Goal: Information Seeking & Learning: Find contact information

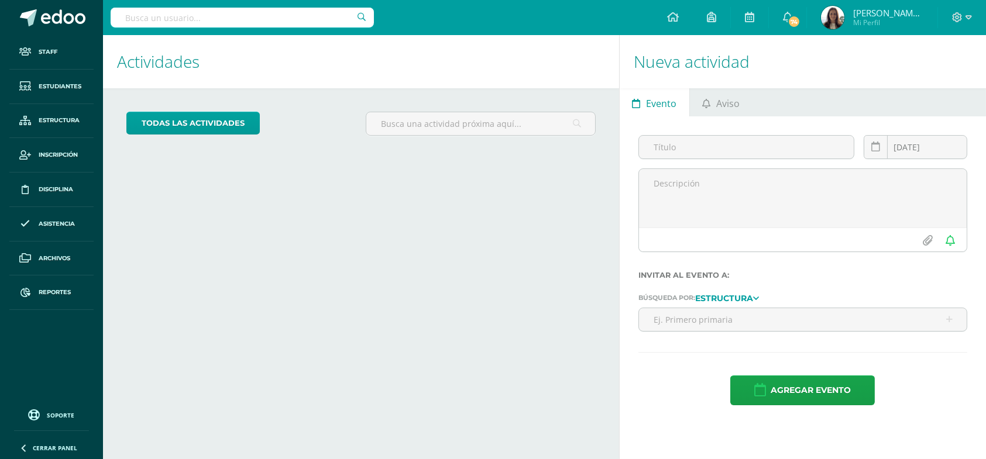
click at [254, 15] on input "text" at bounding box center [242, 18] width 263 height 20
type input "mendez arag"
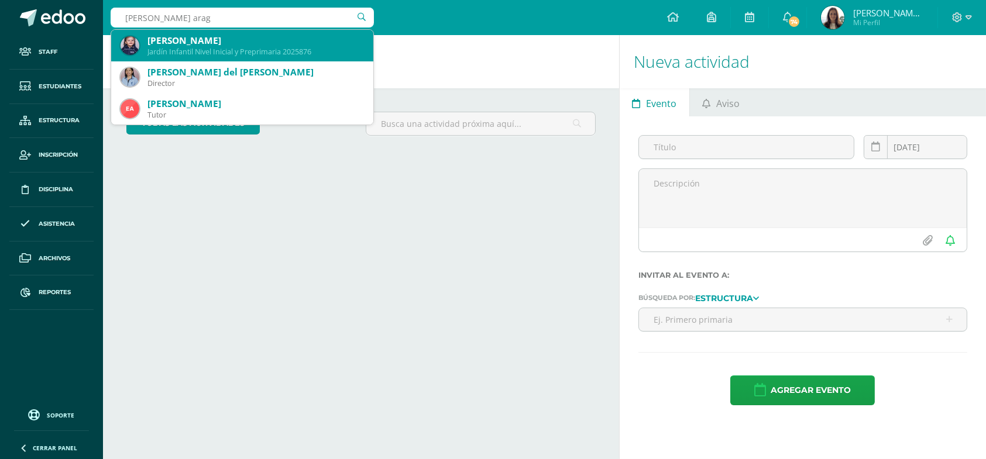
click at [244, 47] on div "Jardín Infantil Nivel Inicial y Preprimaria 2025876" at bounding box center [255, 52] width 217 height 10
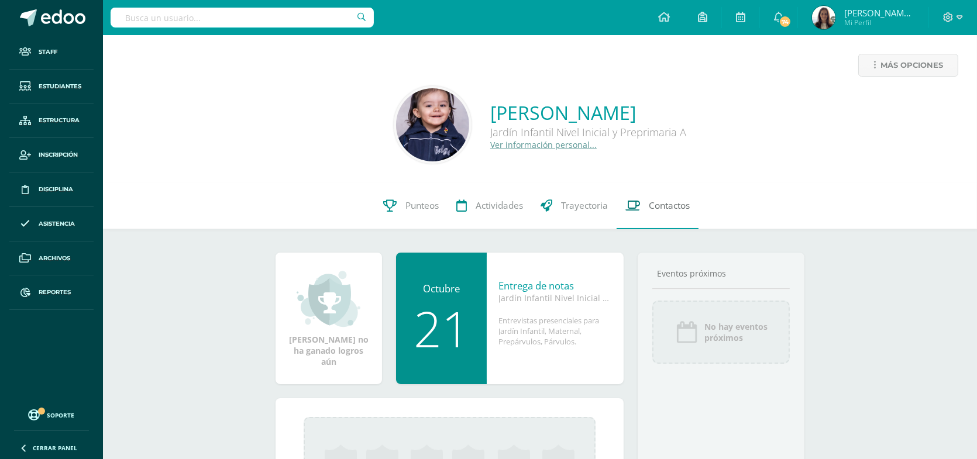
click at [678, 205] on span "Contactos" at bounding box center [669, 206] width 41 height 12
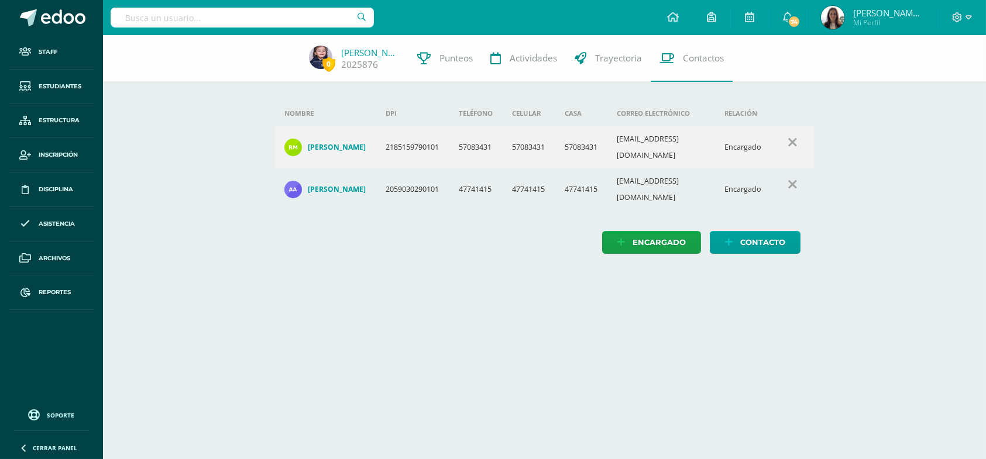
click at [330, 185] on h4 "Astrid Desireé Aragón Zamora" at bounding box center [337, 189] width 58 height 9
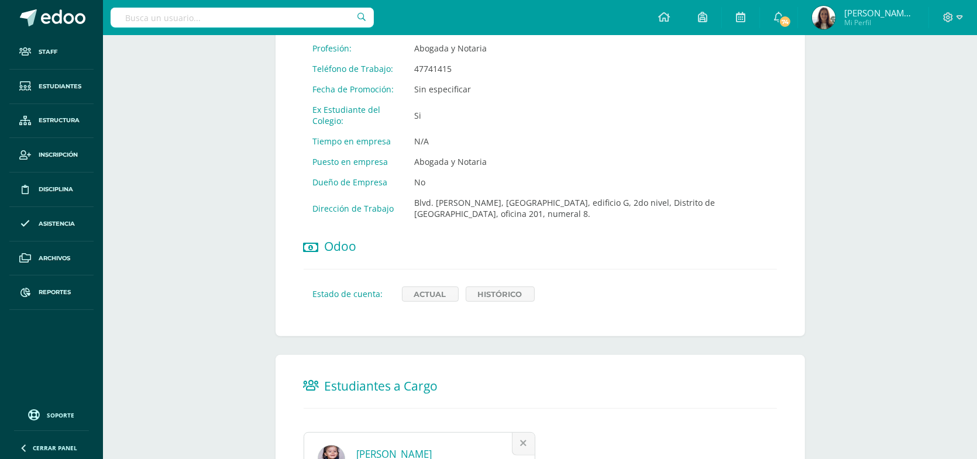
scroll to position [695, 0]
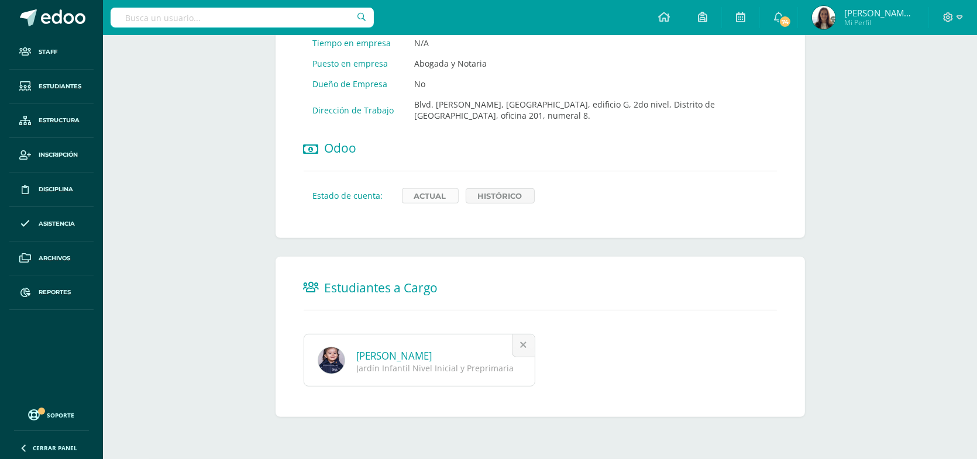
click at [426, 197] on link "Actual" at bounding box center [430, 195] width 57 height 15
click at [180, 21] on input "text" at bounding box center [242, 18] width 263 height 20
type input "paxtor"
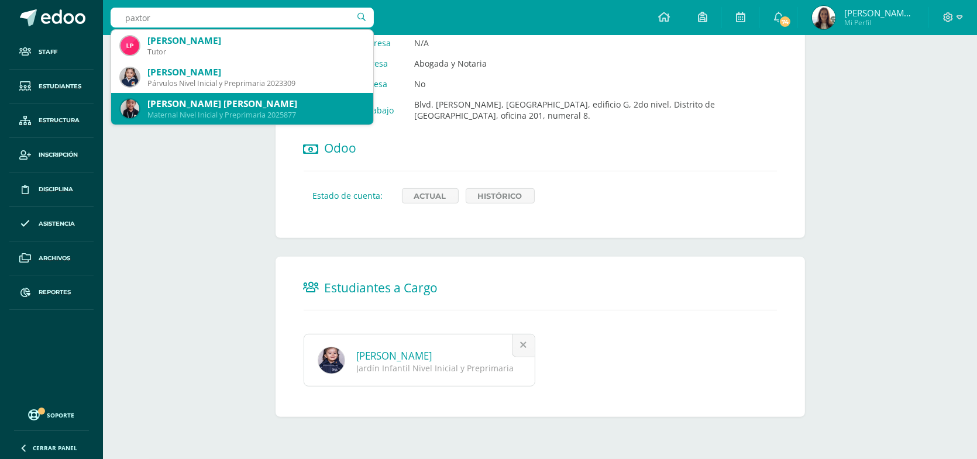
click at [190, 102] on div "[PERSON_NAME] [PERSON_NAME]" at bounding box center [255, 104] width 217 height 12
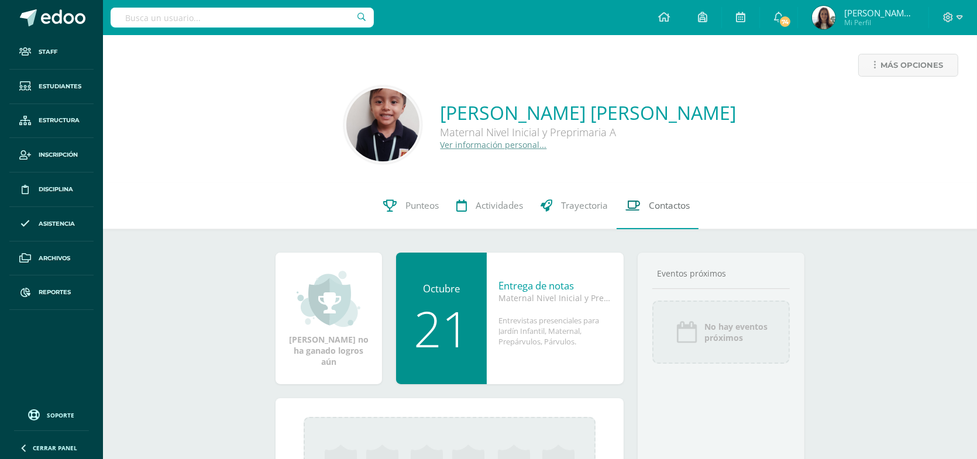
click at [675, 210] on span "Contactos" at bounding box center [669, 206] width 41 height 12
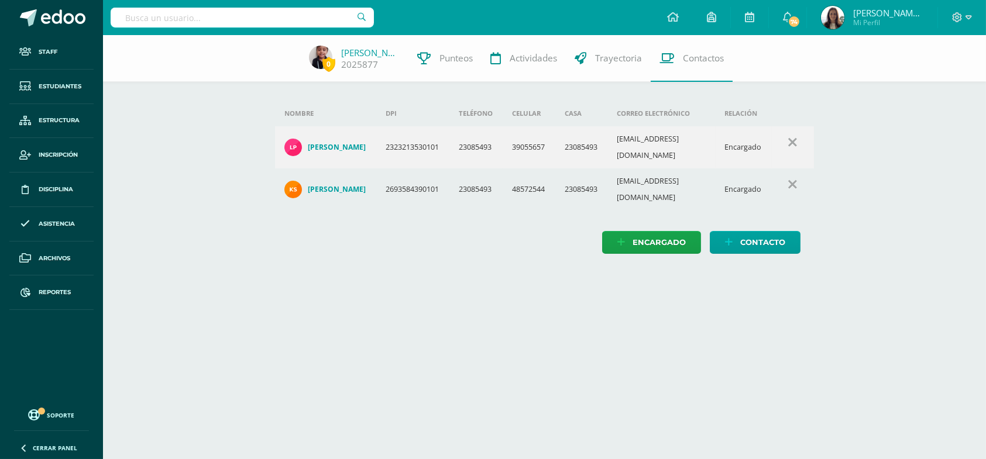
click at [328, 143] on h4 "[PERSON_NAME]" at bounding box center [337, 147] width 58 height 9
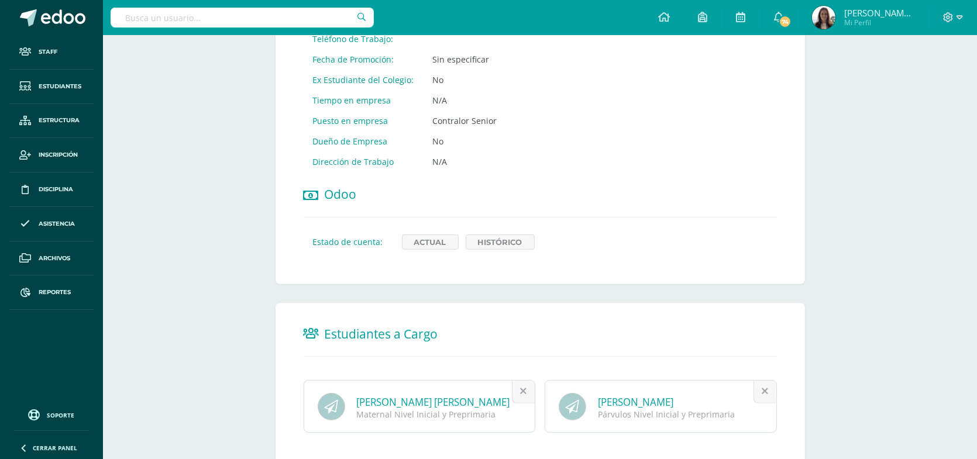
scroll to position [644, 0]
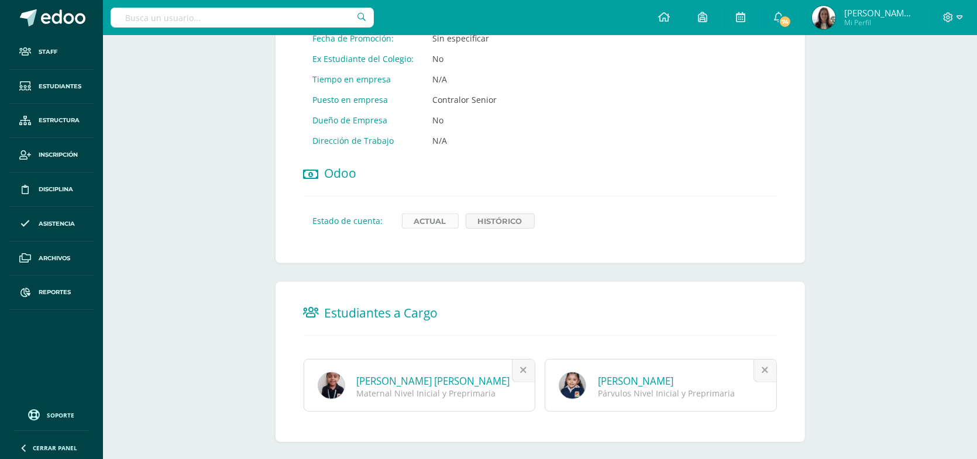
click at [426, 225] on link "Actual" at bounding box center [430, 221] width 57 height 15
